Goal: Task Accomplishment & Management: Manage account settings

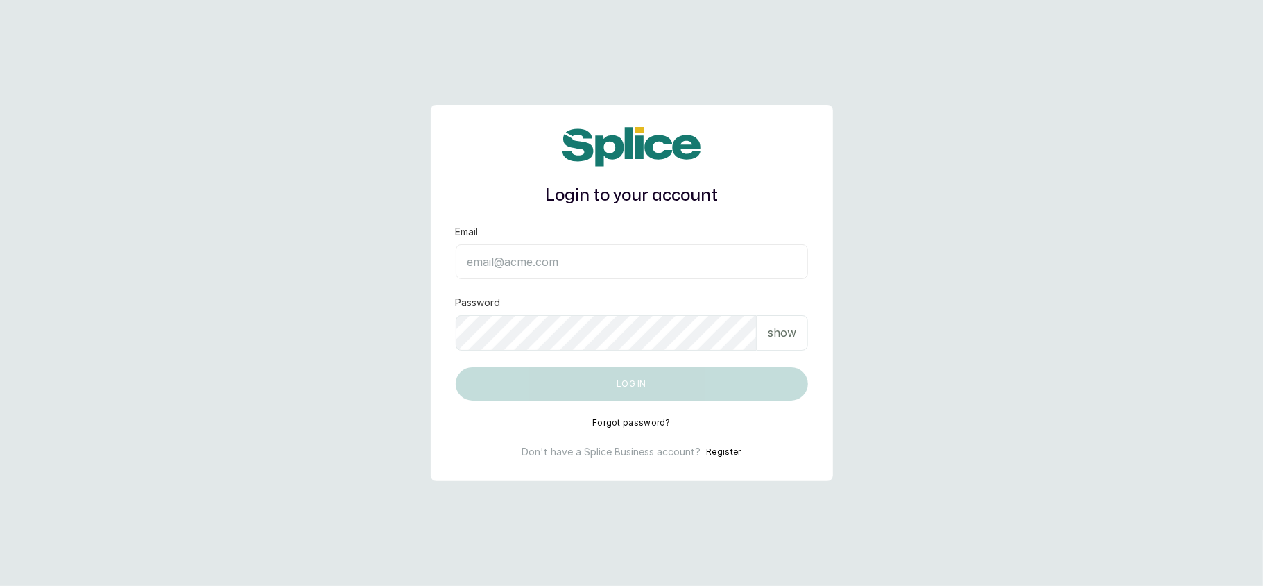
click at [622, 253] on input "Email" at bounding box center [632, 261] width 352 height 35
type input "layo@withsplice.com"
click at [790, 321] on div "show" at bounding box center [782, 332] width 51 height 35
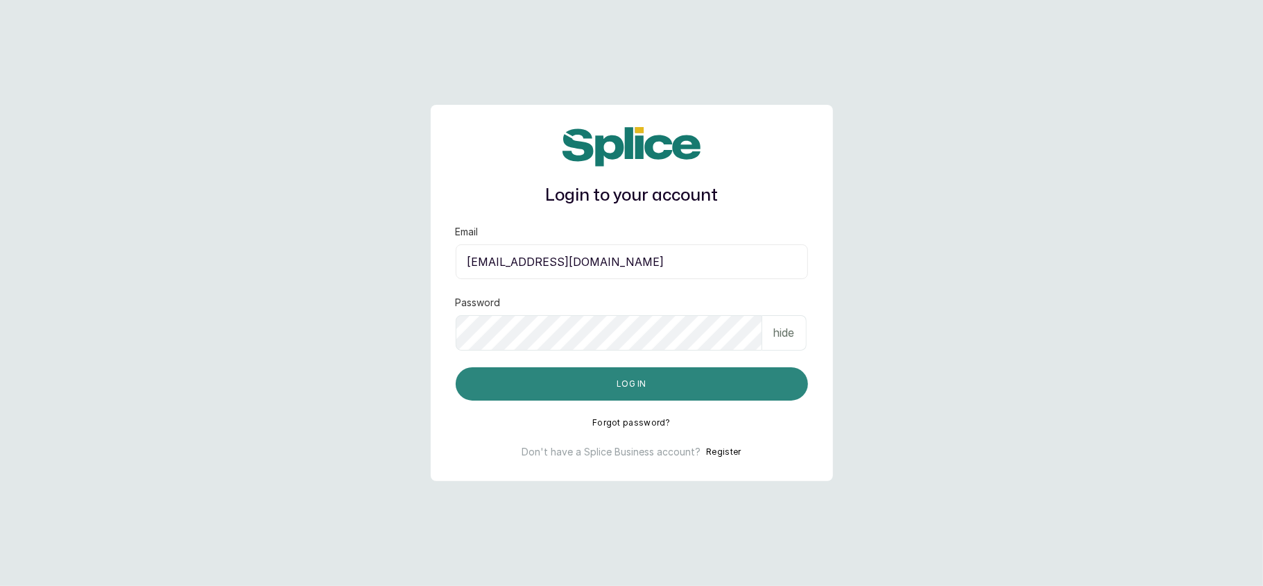
click at [678, 387] on button "Log in" at bounding box center [632, 383] width 352 height 33
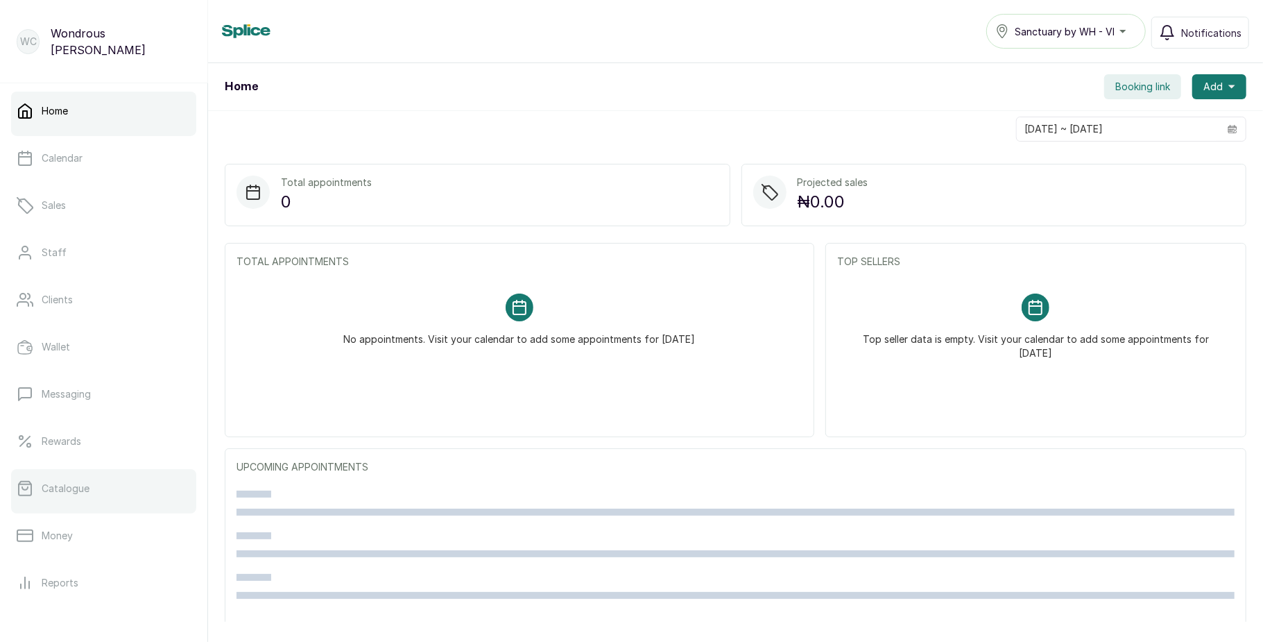
scroll to position [155, 0]
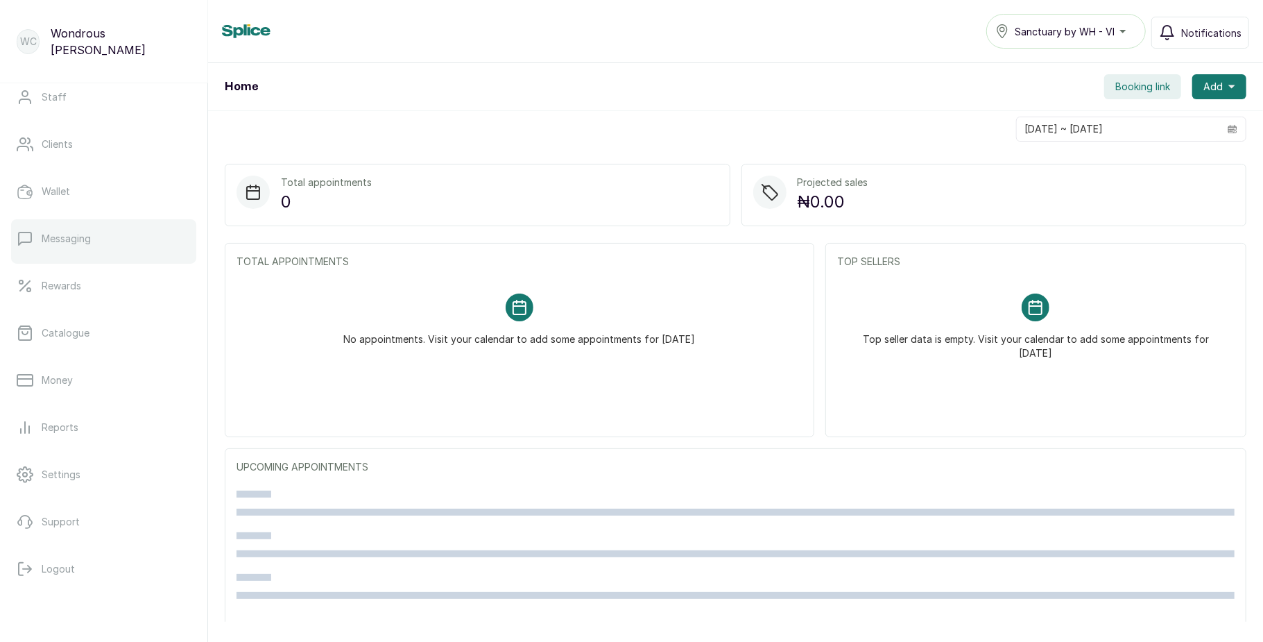
click at [96, 245] on link "Messaging" at bounding box center [103, 238] width 185 height 39
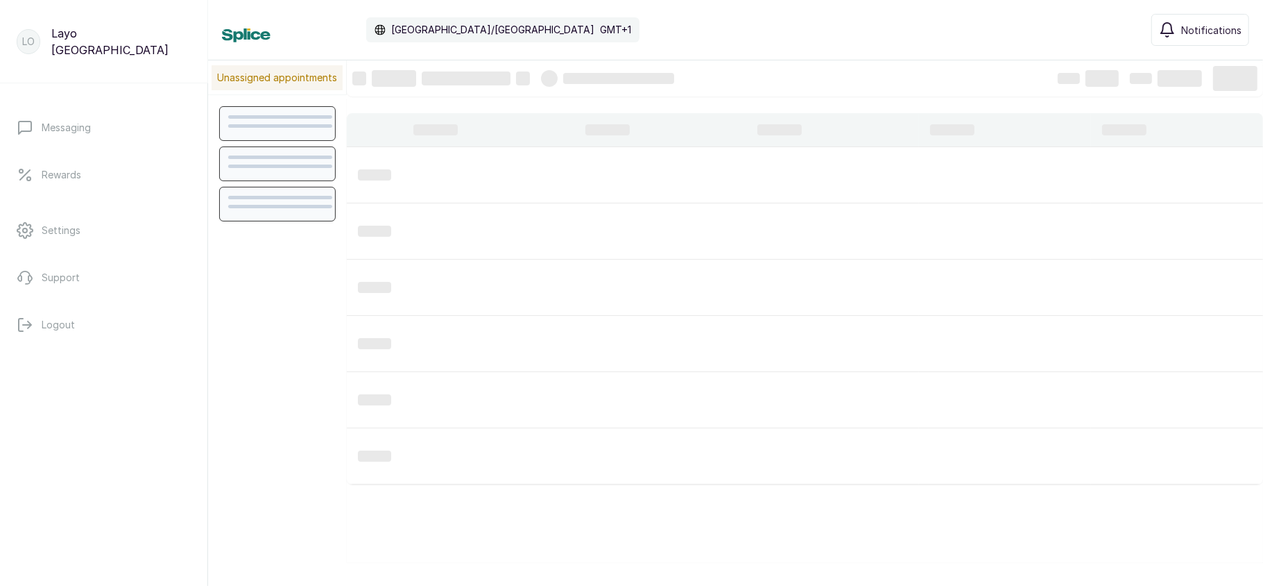
scroll to position [468, 0]
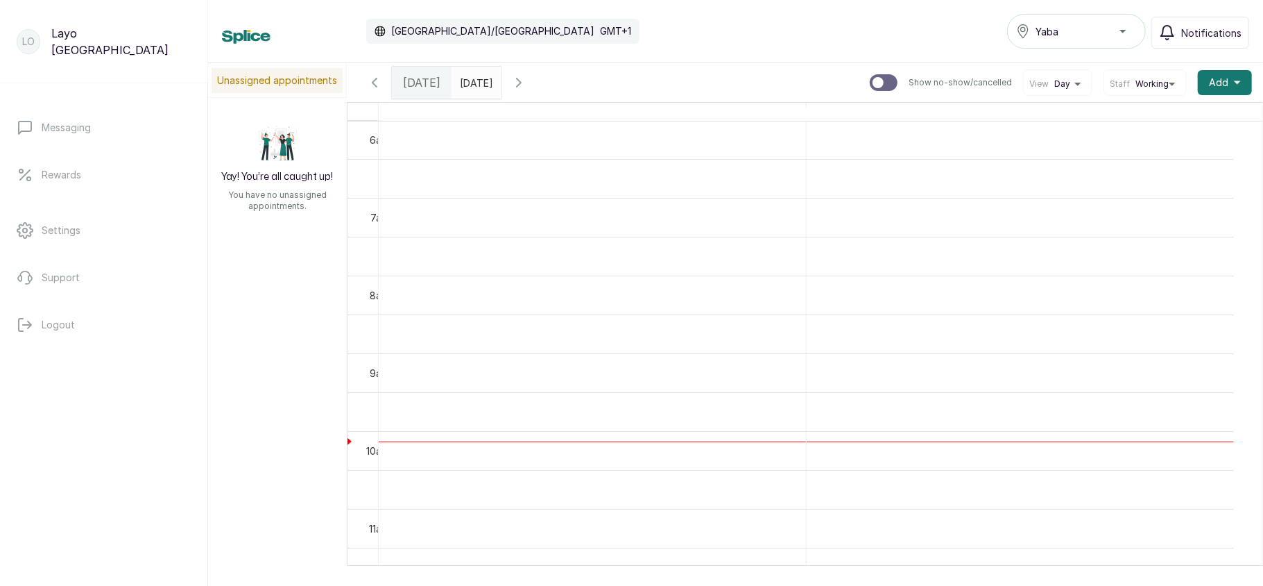
click at [1071, 34] on div "Yaba" at bounding box center [1076, 31] width 121 height 17
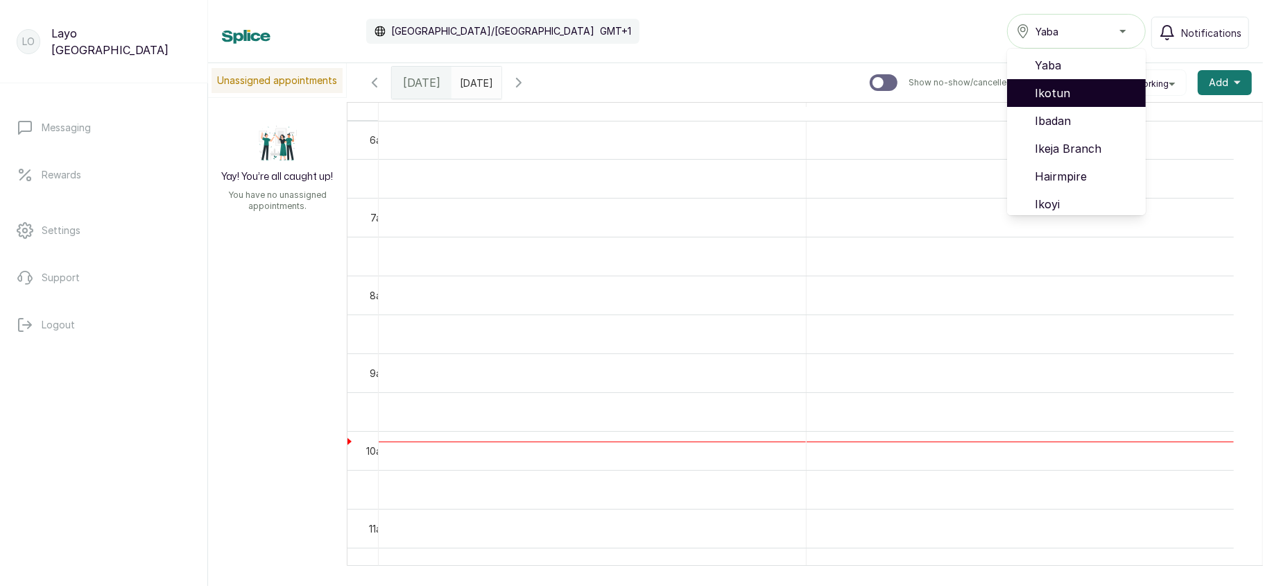
click at [1053, 90] on span "Ikotun" at bounding box center [1085, 93] width 100 height 17
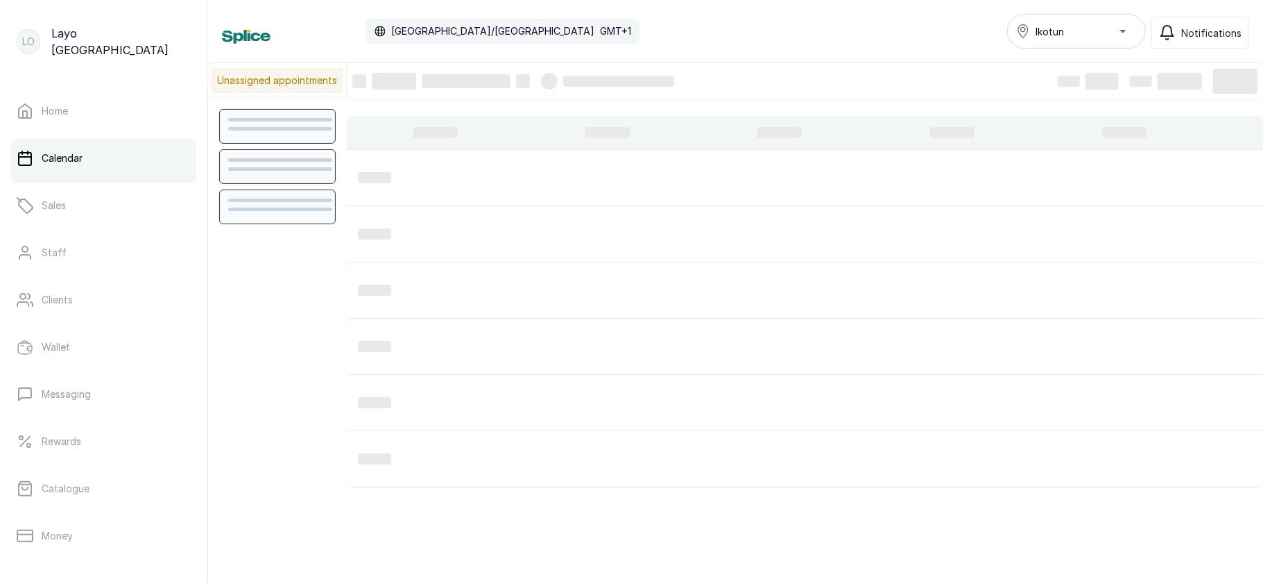
scroll to position [468, 0]
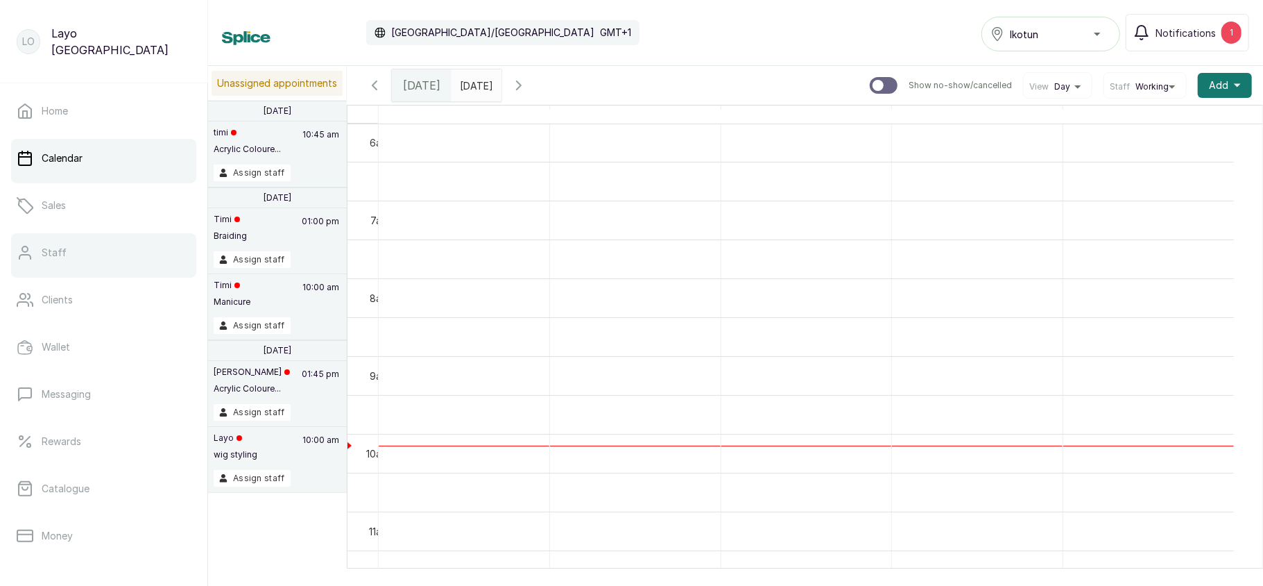
click at [73, 250] on link "Staff" at bounding box center [103, 252] width 185 height 39
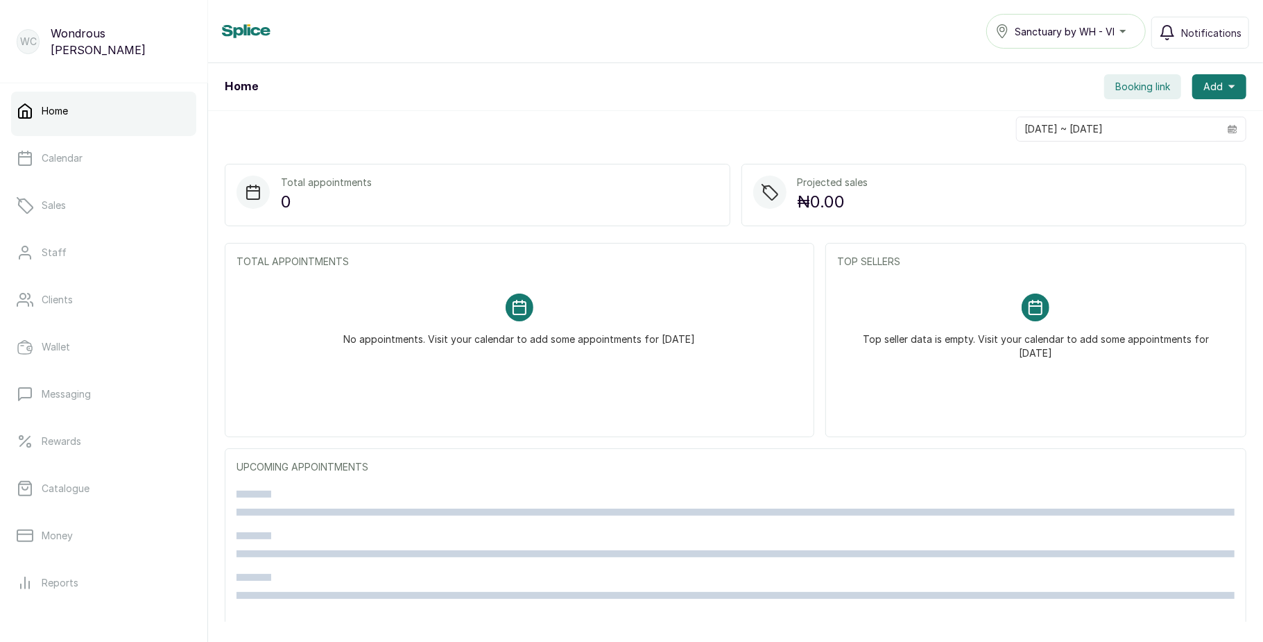
click at [1038, 31] on span "Sanctuary by WH - VI" at bounding box center [1065, 31] width 100 height 15
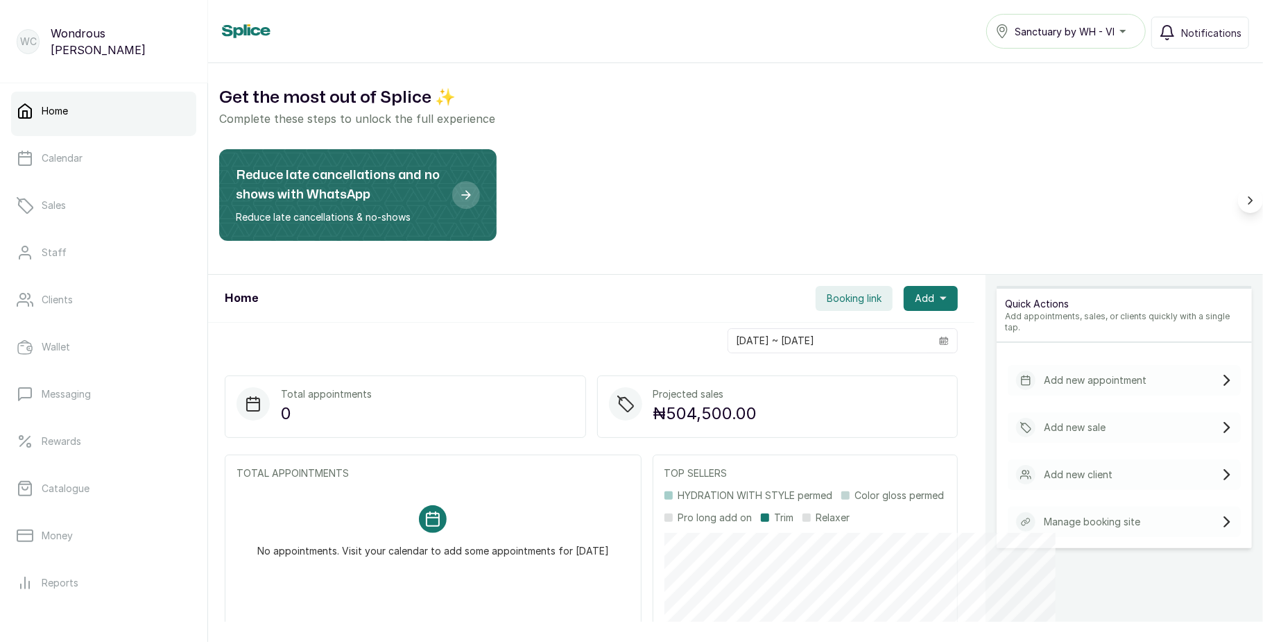
scroll to position [155, 0]
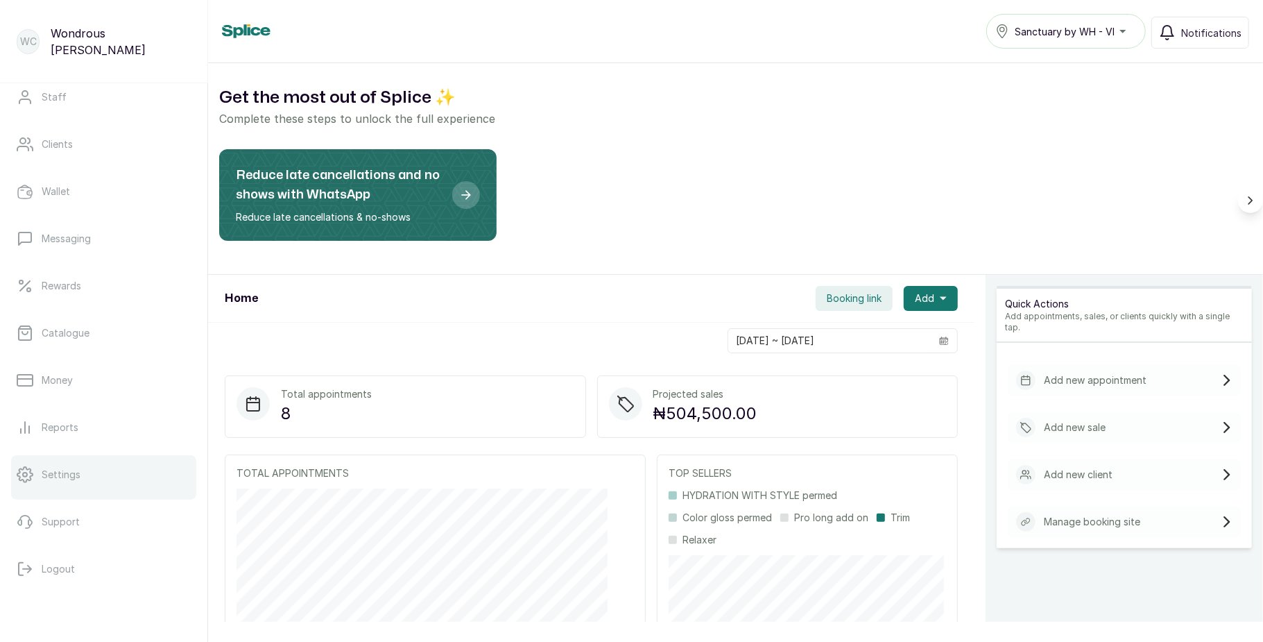
click at [62, 473] on p "Settings" at bounding box center [61, 475] width 39 height 14
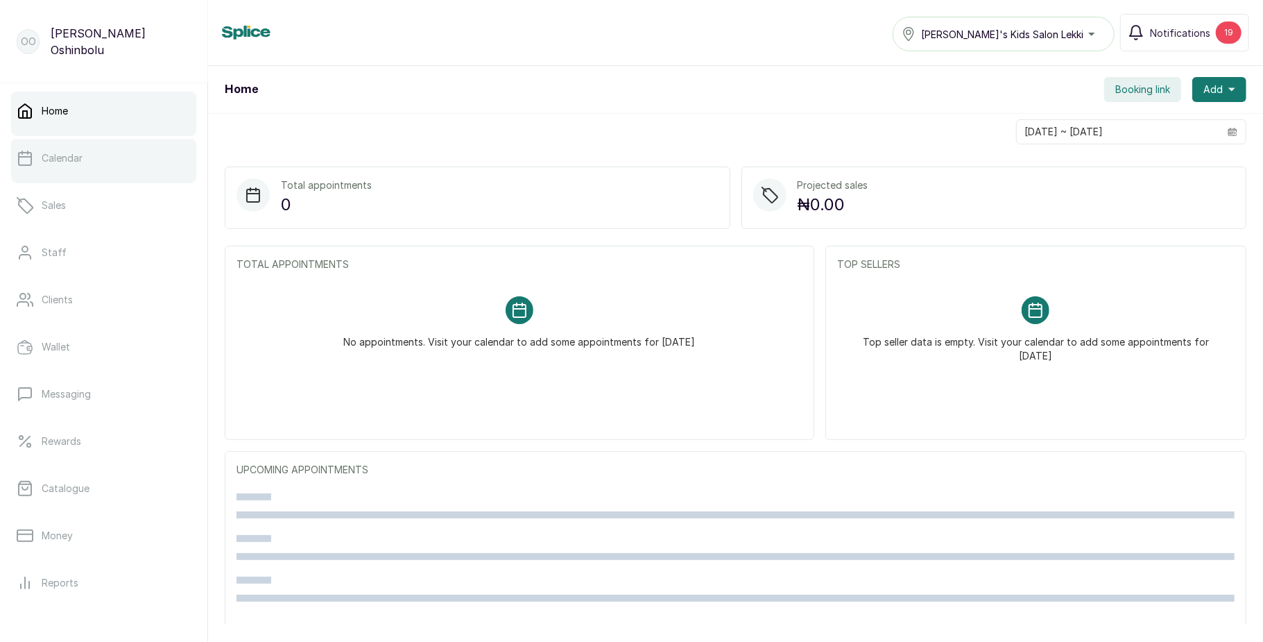
click at [75, 172] on link "Calendar" at bounding box center [103, 158] width 185 height 39
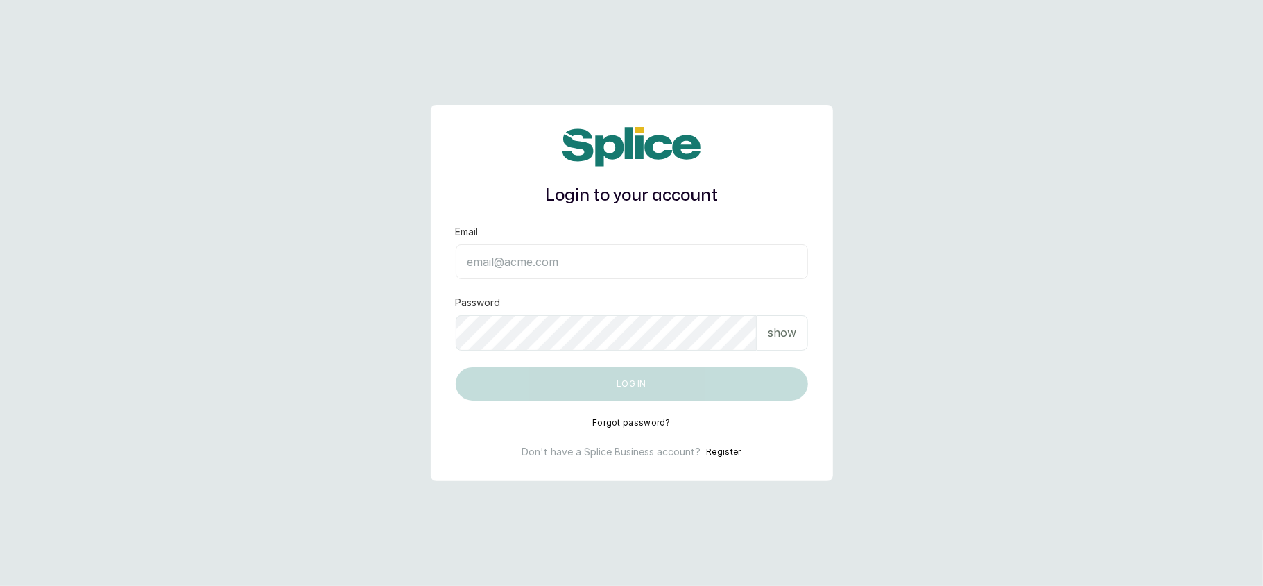
click at [522, 261] on input "Email" at bounding box center [632, 261] width 352 height 35
type input "[EMAIL_ADDRESS][DOMAIN_NAME]"
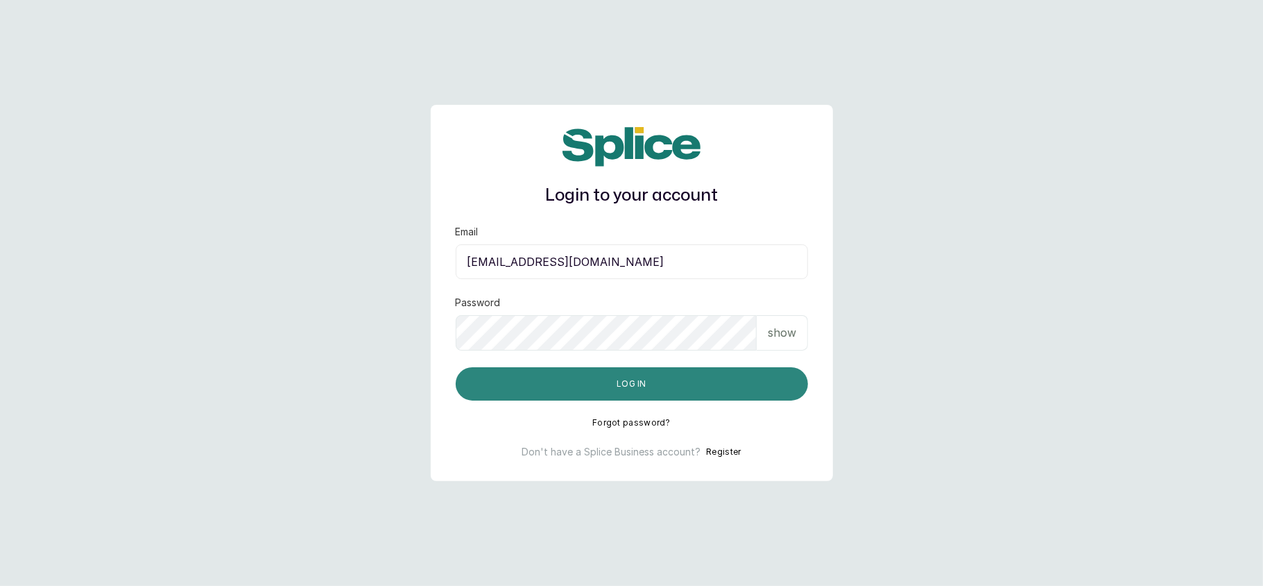
click at [595, 382] on button "Log in" at bounding box center [632, 383] width 352 height 33
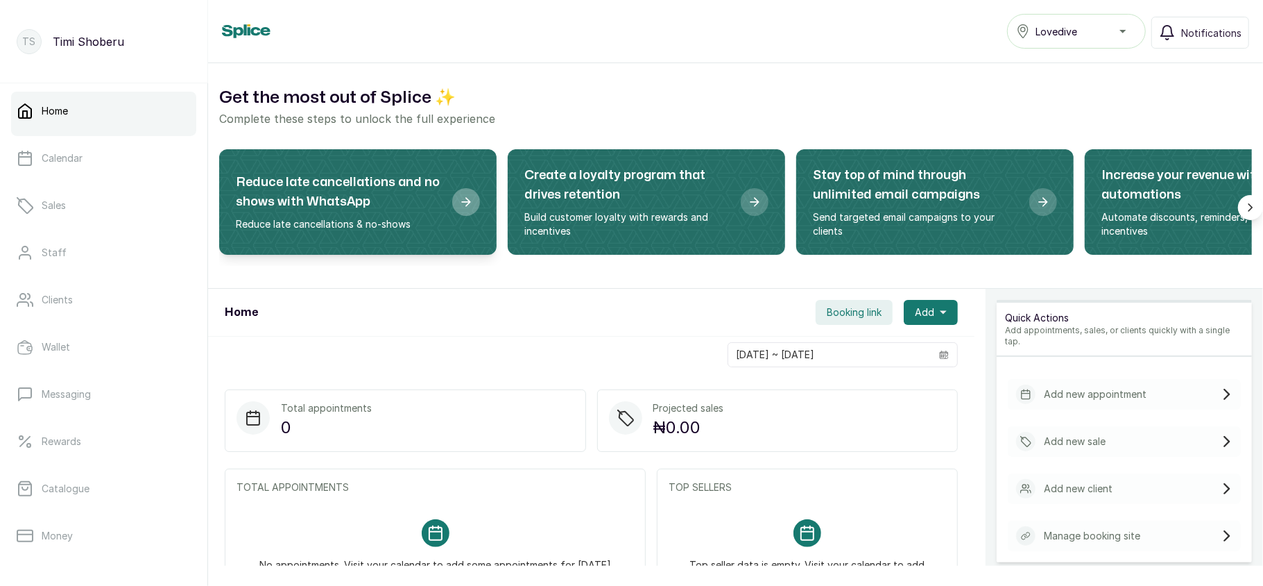
click at [470, 203] on icon "Reduce late cancellations and no shows with WhatsApp" at bounding box center [466, 202] width 8 height 8
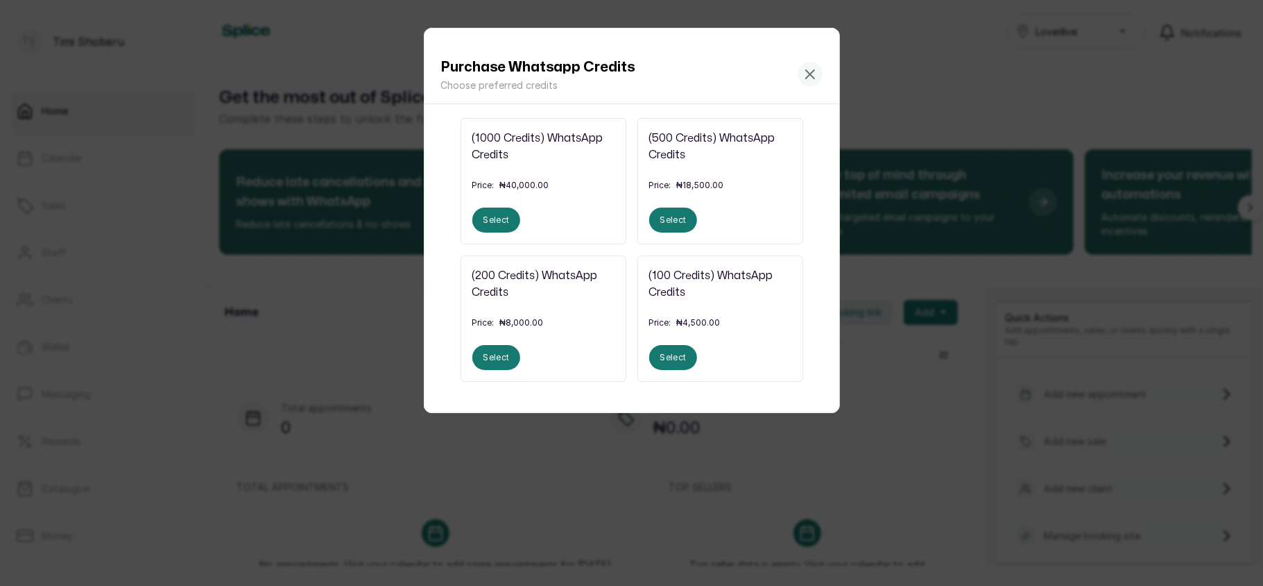
click at [340, 153] on div "Purchase Whatsapp Credits Choose preferred credits (1000 Credits) WhatsApp Cred…" at bounding box center [631, 293] width 1263 height 586
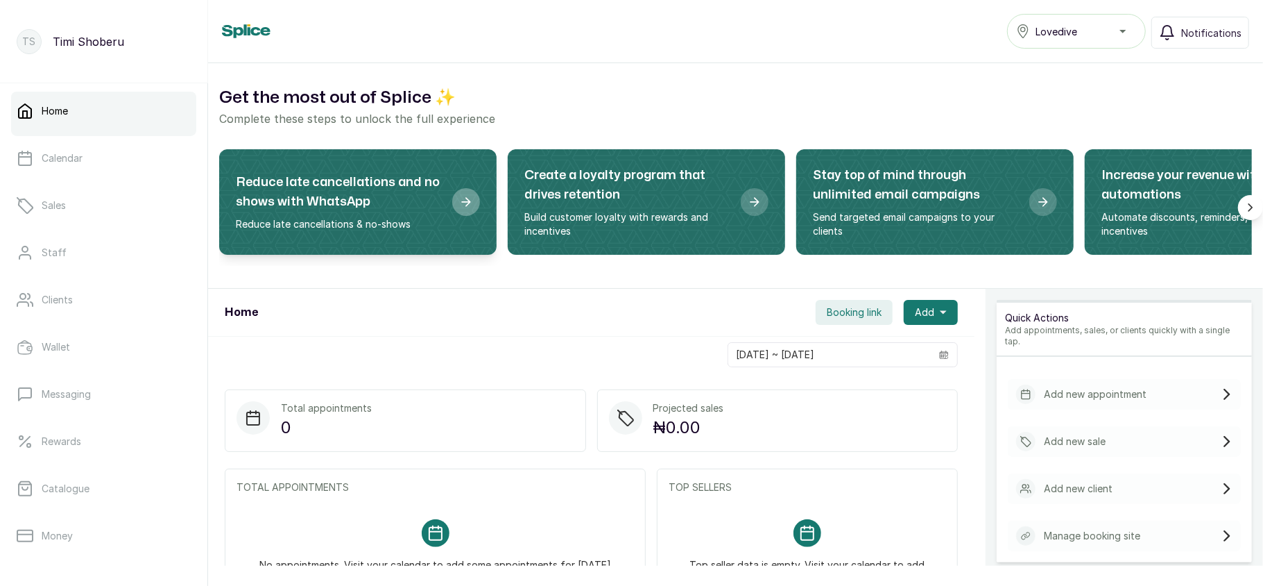
click at [329, 208] on h2 "Reduce late cancellations and no shows with WhatsApp" at bounding box center [338, 192] width 205 height 39
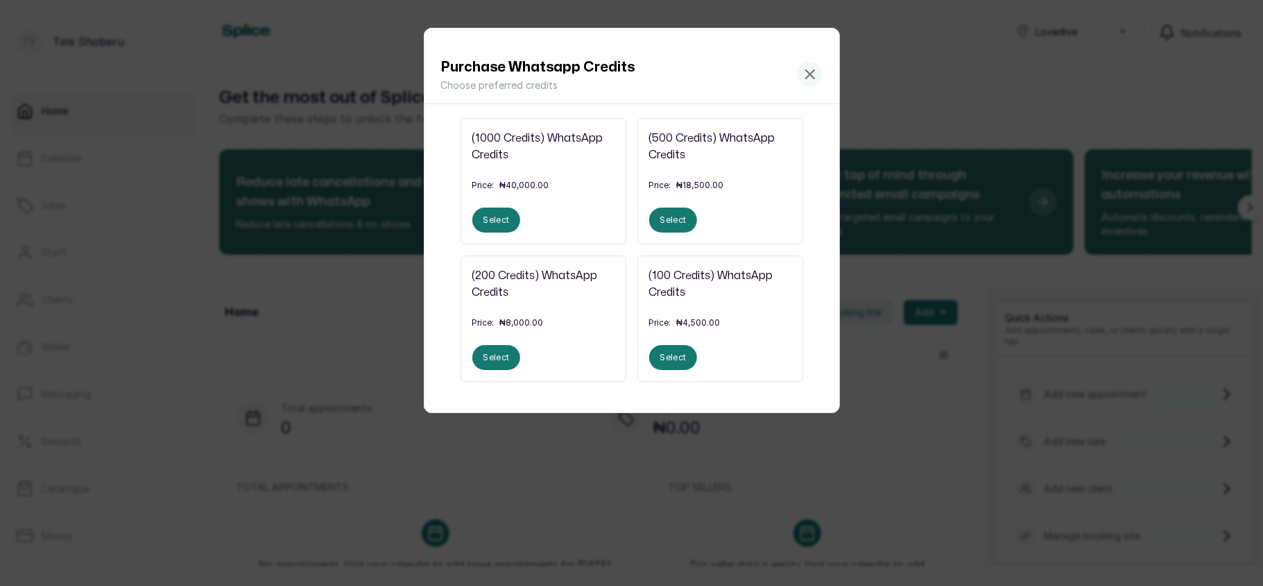
click at [367, 178] on div "Purchase Whatsapp Credits Choose preferred credits (1000 Credits) WhatsApp Cred…" at bounding box center [631, 293] width 1263 height 586
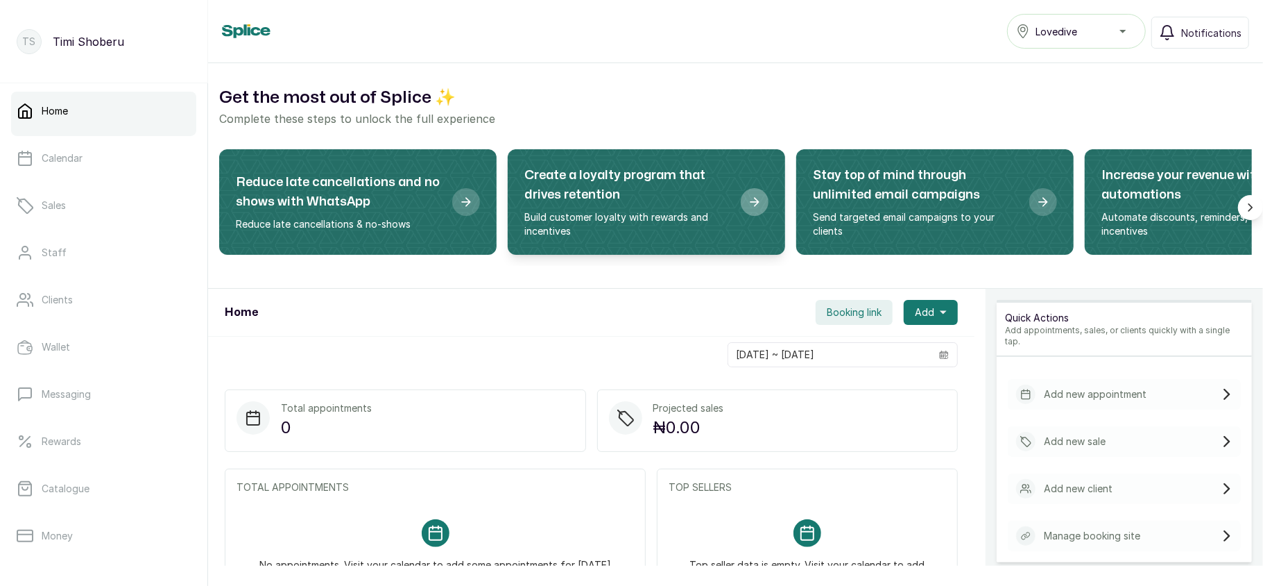
click at [642, 193] on h2 "Create a loyalty program that drives retention" at bounding box center [627, 185] width 205 height 39
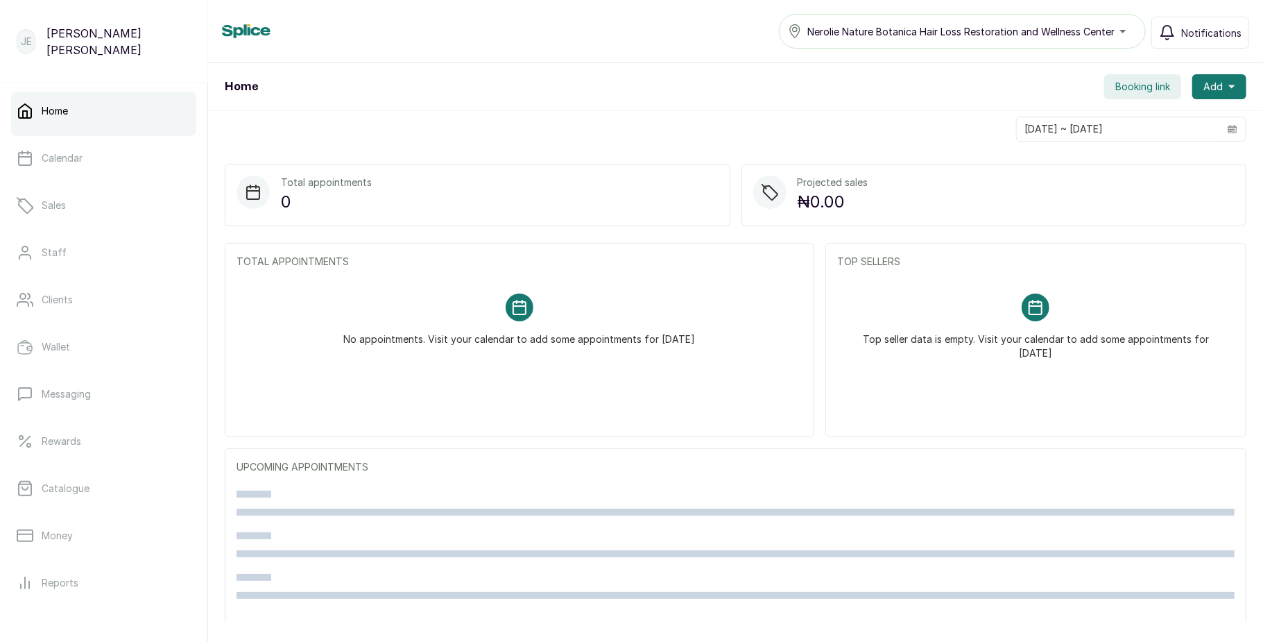
scroll to position [155, 0]
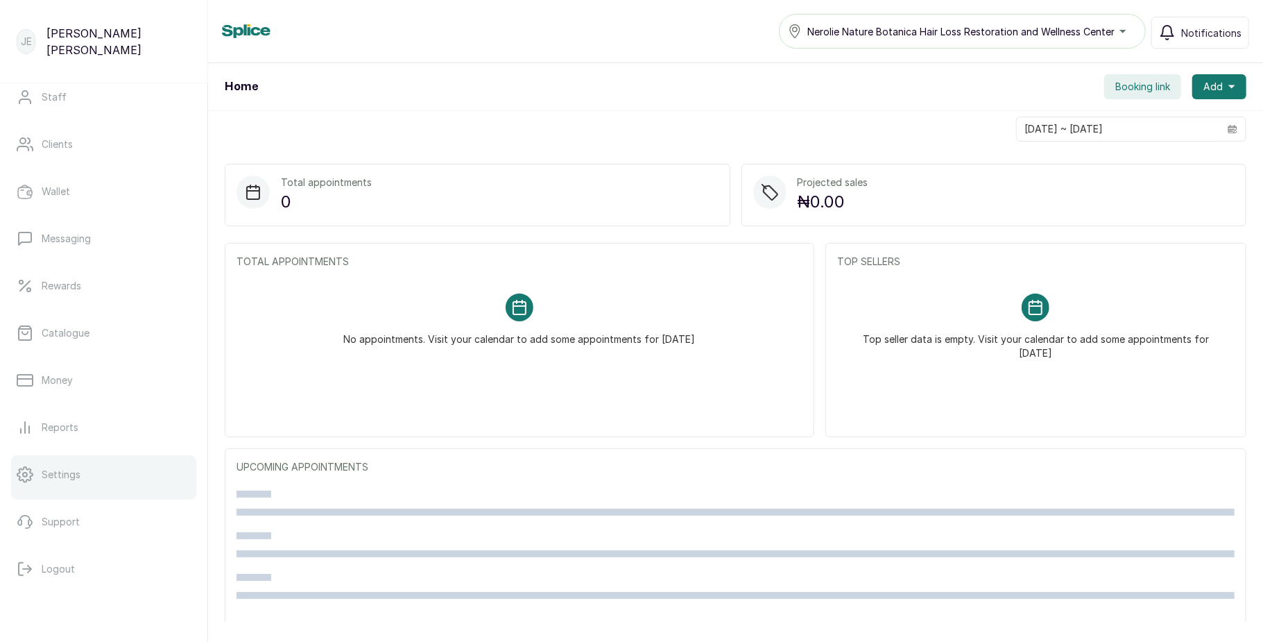
click at [64, 469] on p "Settings" at bounding box center [61, 475] width 39 height 14
